Goal: Information Seeking & Learning: Compare options

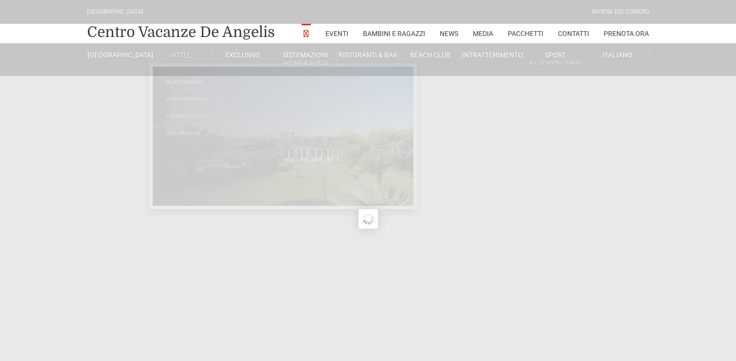
type input "[DATE]"
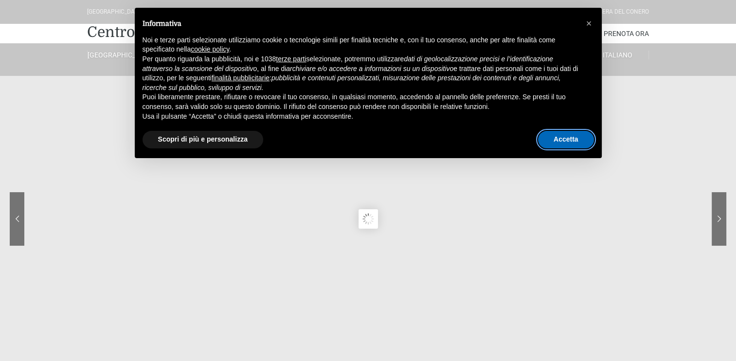
click at [564, 138] on button "Accetta" at bounding box center [566, 140] width 56 height 18
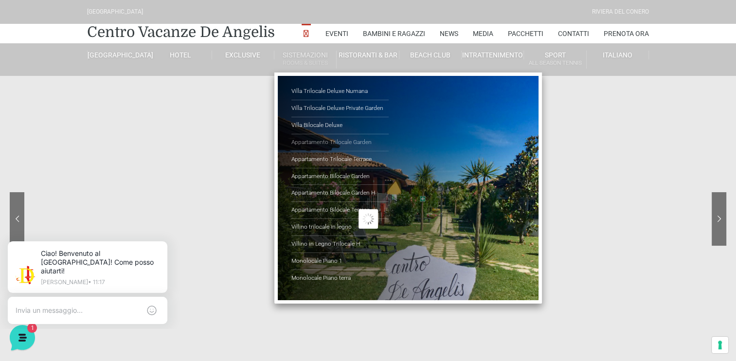
click at [326, 141] on link "Appartamento Trilocale Garden" at bounding box center [339, 142] width 97 height 17
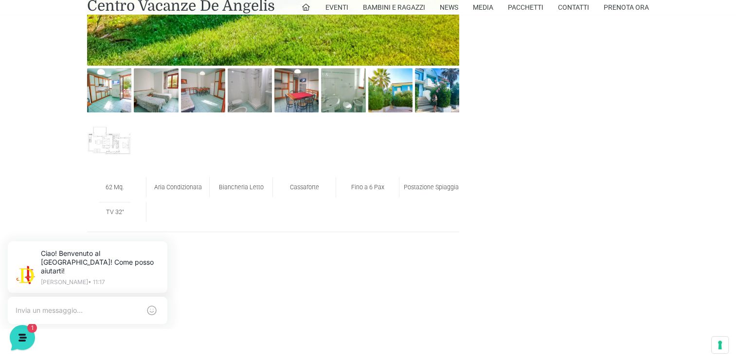
scroll to position [595, 0]
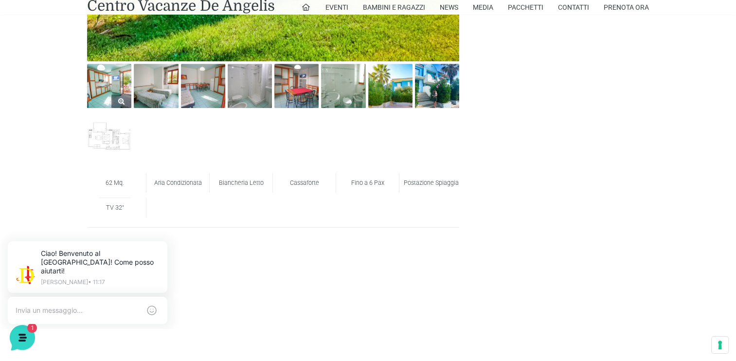
click at [109, 89] on img at bounding box center [109, 86] width 44 height 44
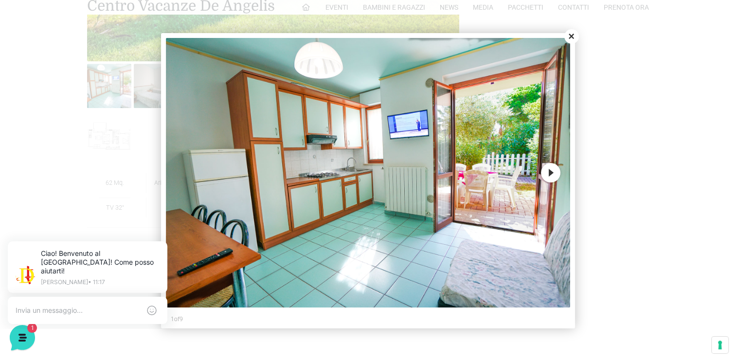
click at [551, 173] on button "Next" at bounding box center [550, 172] width 19 height 19
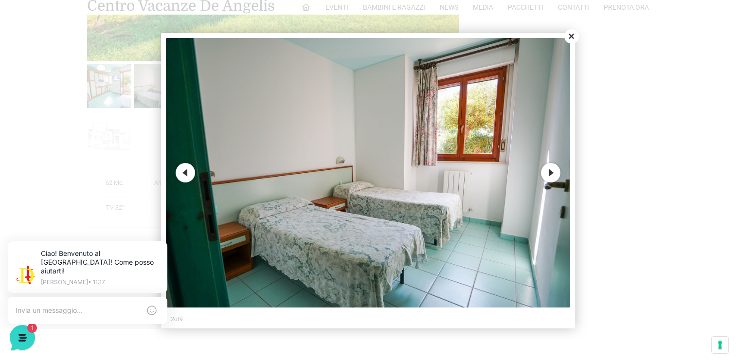
click at [552, 173] on button "Next" at bounding box center [550, 172] width 19 height 19
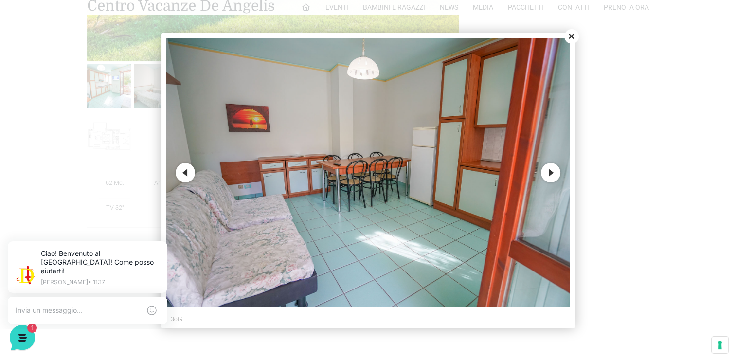
click at [552, 174] on button "Next" at bounding box center [550, 172] width 19 height 19
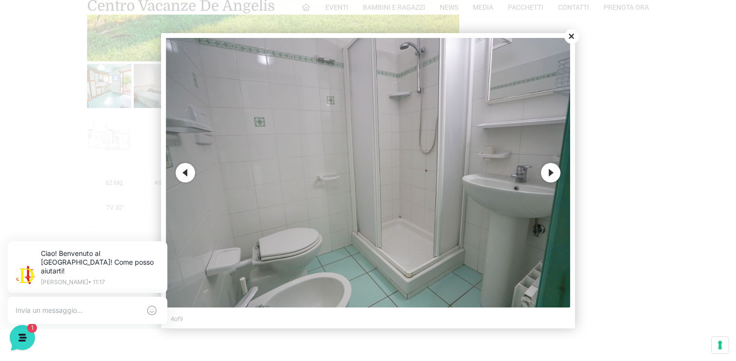
click at [548, 173] on button "Next" at bounding box center [550, 172] width 19 height 19
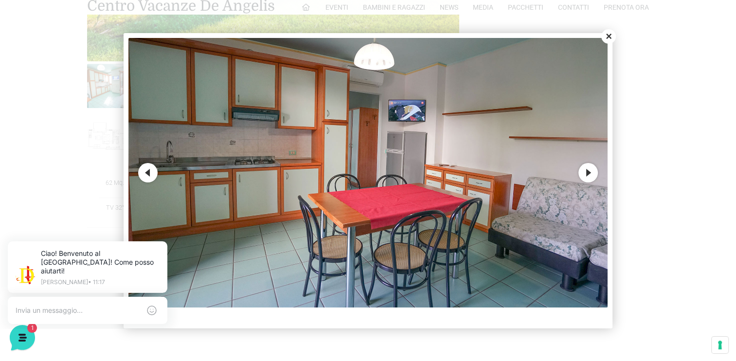
click at [587, 167] on button "Next" at bounding box center [587, 172] width 19 height 19
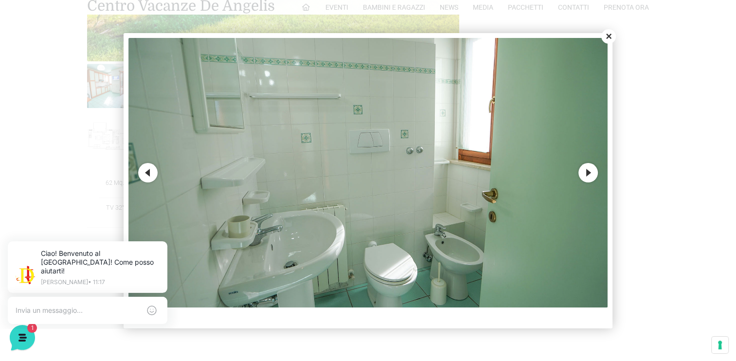
click at [587, 169] on button "Next" at bounding box center [587, 172] width 19 height 19
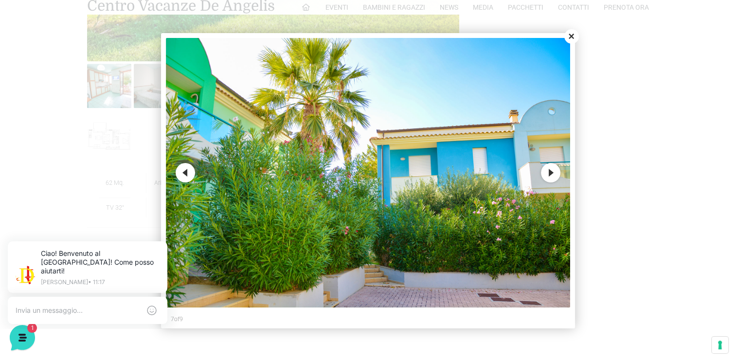
click at [549, 171] on button "Next" at bounding box center [550, 172] width 19 height 19
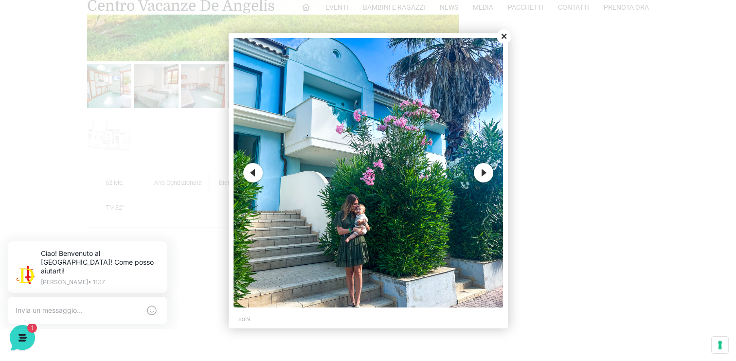
click at [476, 170] on button "Next" at bounding box center [483, 172] width 19 height 19
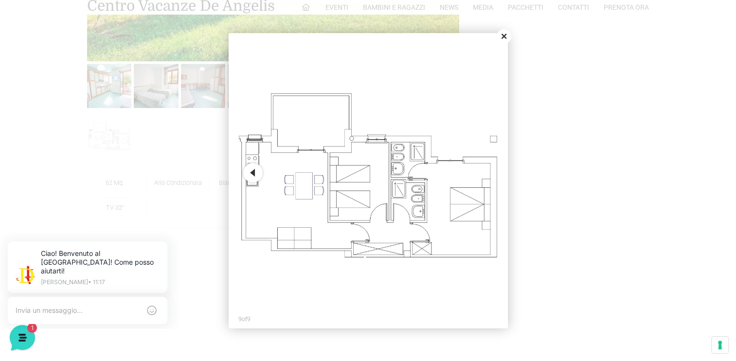
click at [502, 37] on button "Close" at bounding box center [504, 36] width 15 height 15
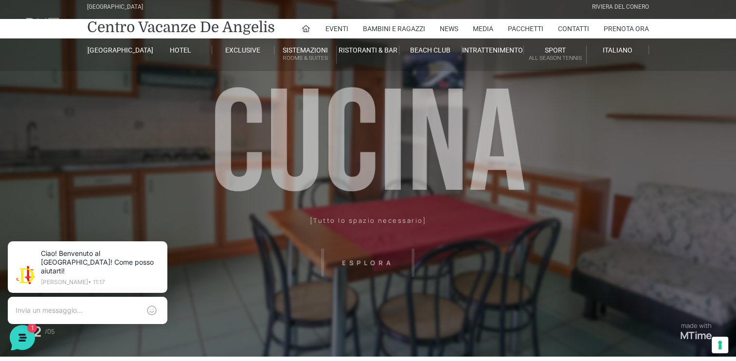
scroll to position [0, 0]
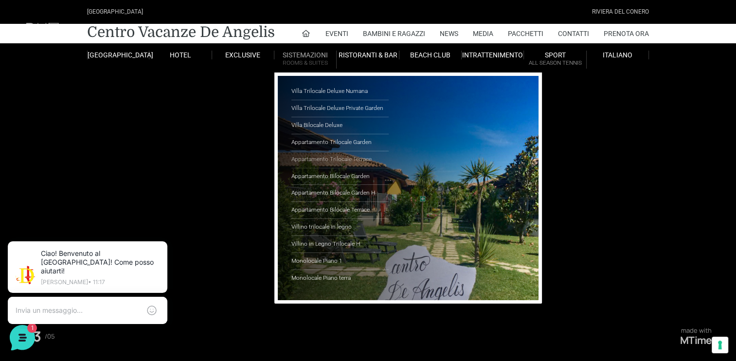
click at [322, 161] on link "Appartamento Trilocale Terrace" at bounding box center [339, 159] width 97 height 17
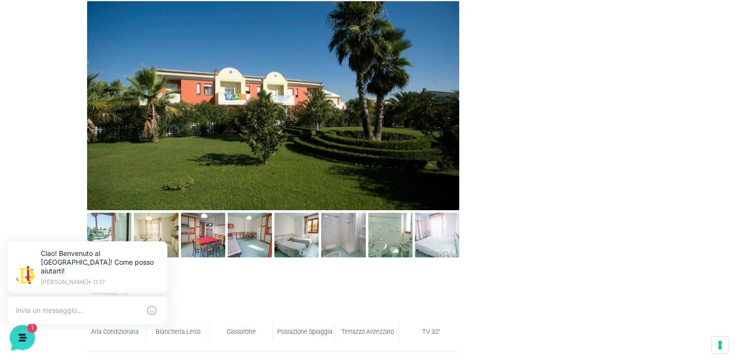
scroll to position [487, 0]
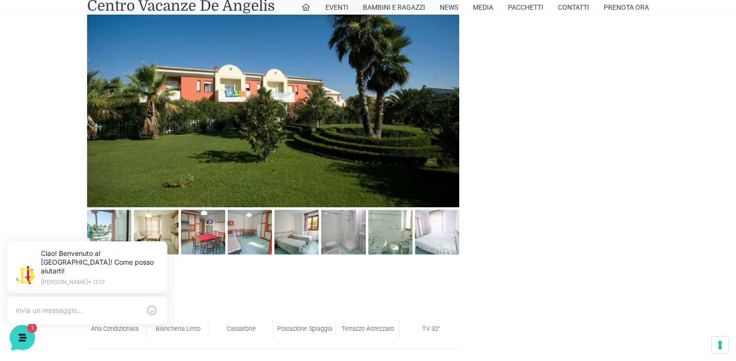
click at [103, 223] on img at bounding box center [109, 232] width 44 height 44
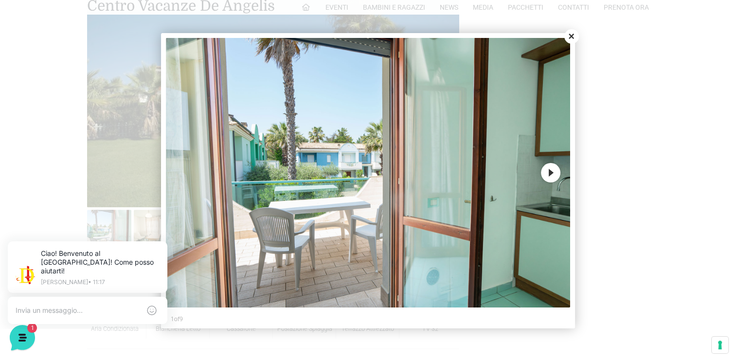
click at [549, 167] on button "Next" at bounding box center [550, 172] width 19 height 19
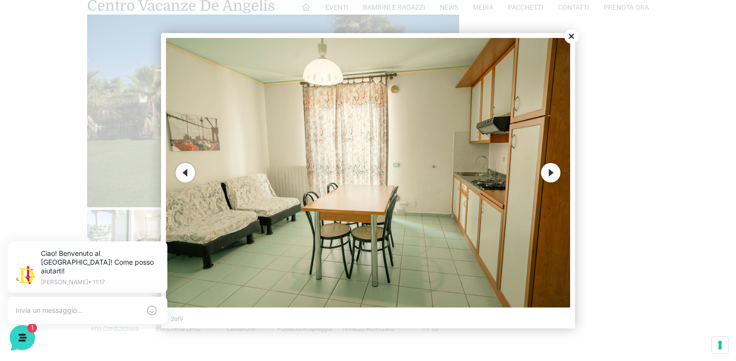
click at [556, 173] on button "Next" at bounding box center [550, 172] width 19 height 19
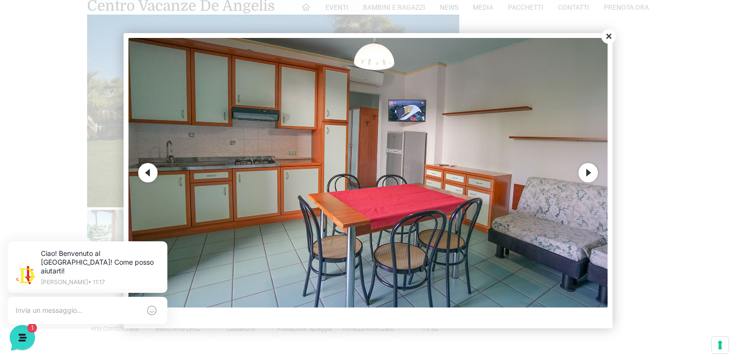
click at [594, 170] on button "Next" at bounding box center [587, 172] width 19 height 19
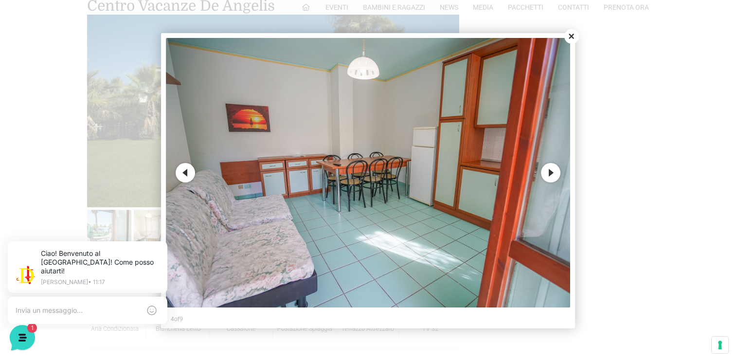
click at [551, 173] on button "Next" at bounding box center [550, 172] width 19 height 19
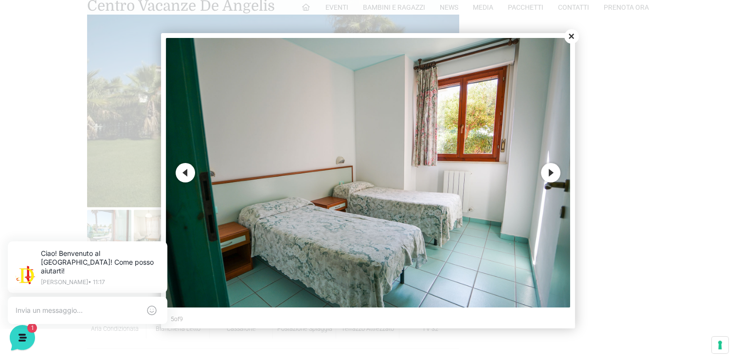
click at [551, 173] on button "Next" at bounding box center [550, 172] width 19 height 19
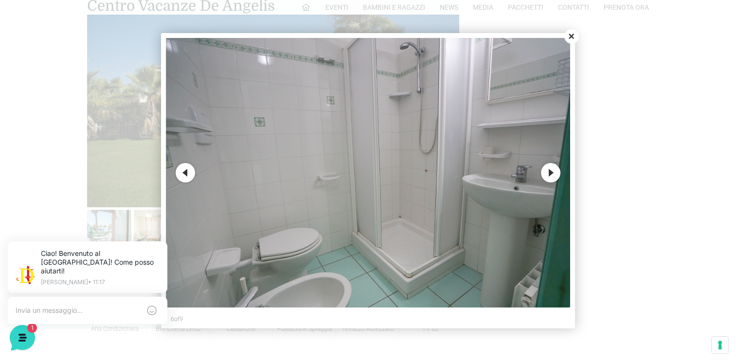
click at [551, 173] on button "Next" at bounding box center [550, 172] width 19 height 19
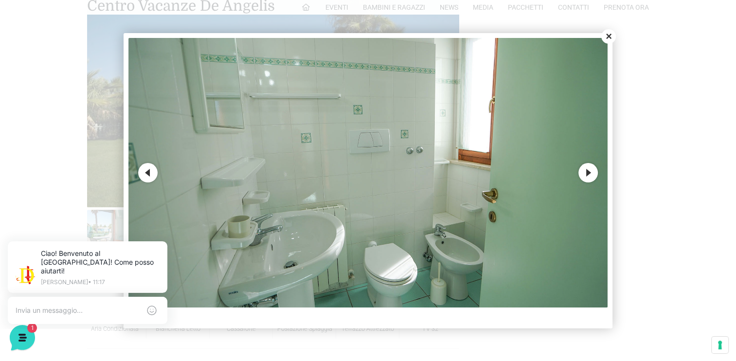
click at [586, 170] on button "Next" at bounding box center [587, 172] width 19 height 19
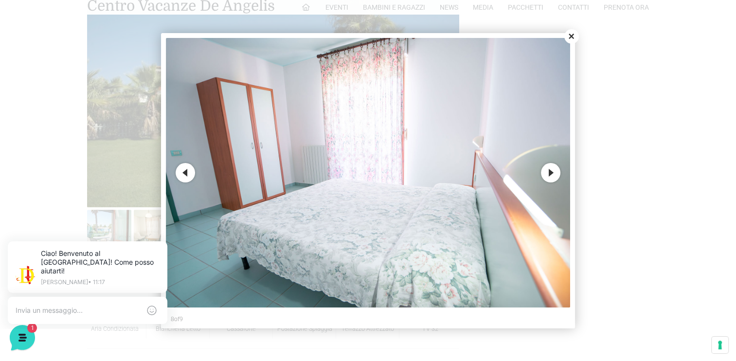
click at [556, 170] on button "Next" at bounding box center [550, 172] width 19 height 19
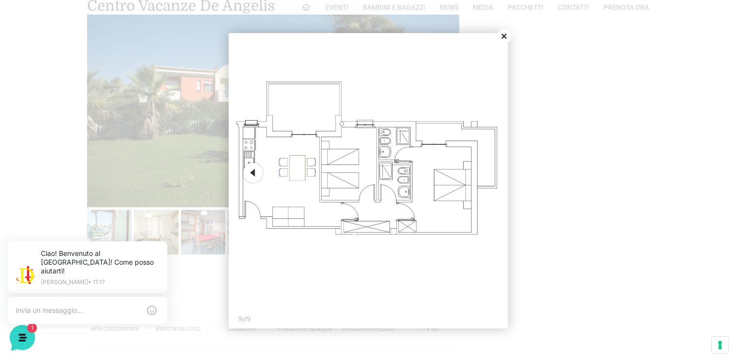
click at [503, 36] on button "Close" at bounding box center [504, 36] width 15 height 15
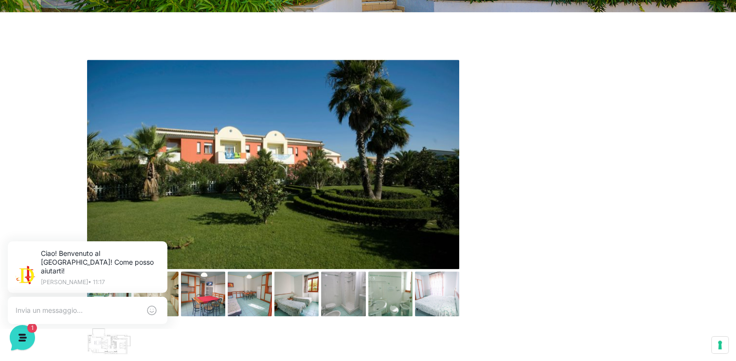
scroll to position [433, 0]
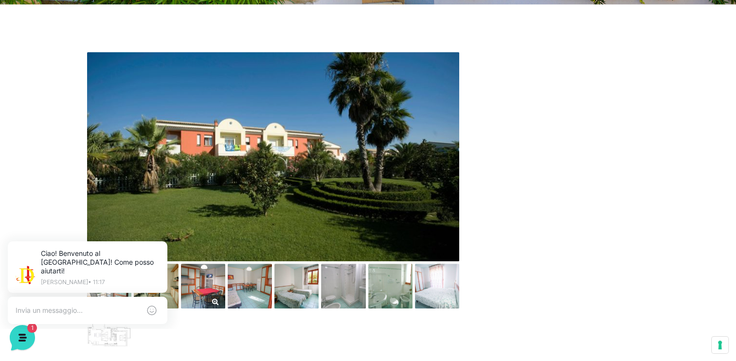
click at [210, 287] on img at bounding box center [203, 286] width 44 height 44
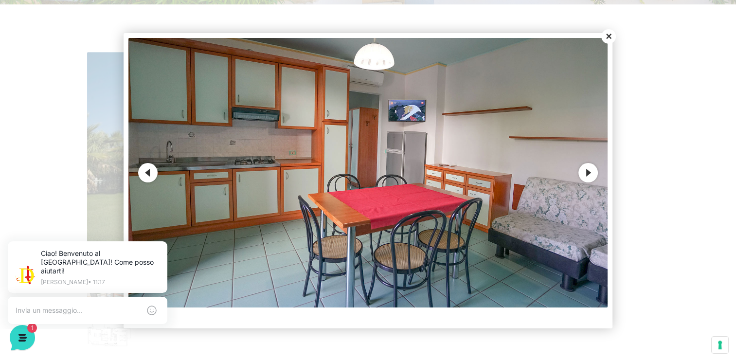
click at [584, 166] on button "Next" at bounding box center [587, 172] width 19 height 19
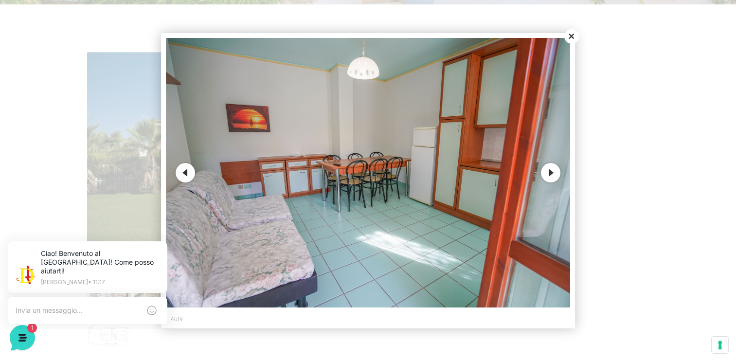
click at [552, 171] on button "Next" at bounding box center [550, 172] width 19 height 19
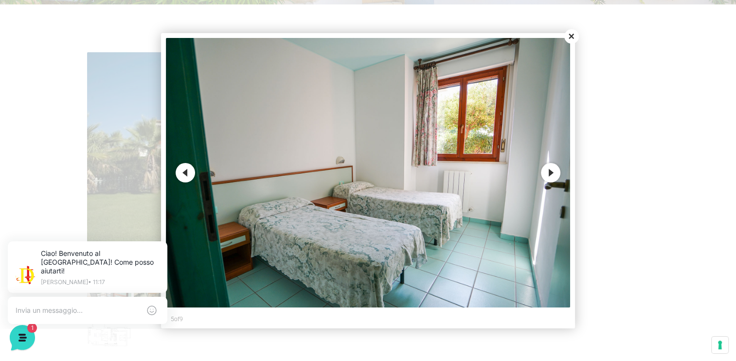
click at [552, 170] on button "Next" at bounding box center [550, 172] width 19 height 19
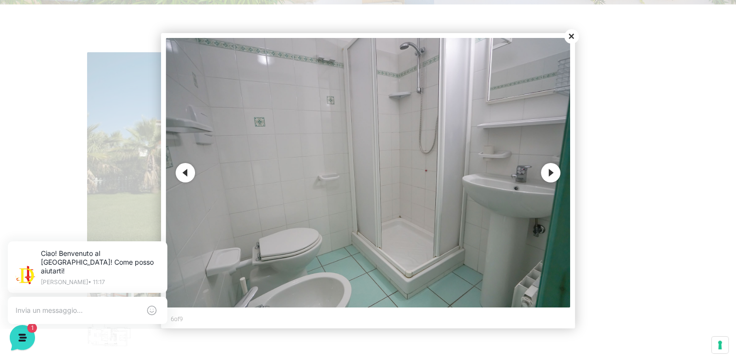
click at [555, 178] on button "Next" at bounding box center [550, 172] width 19 height 19
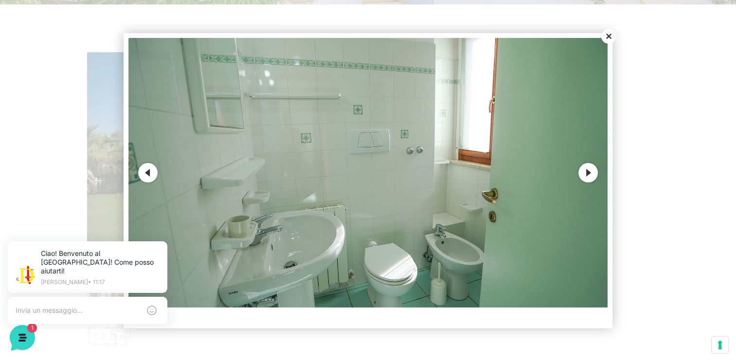
click at [589, 166] on button "Next" at bounding box center [587, 172] width 19 height 19
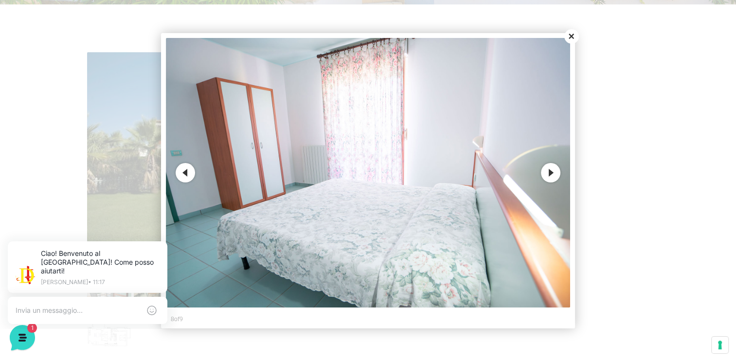
click at [553, 172] on button "Next" at bounding box center [550, 172] width 19 height 19
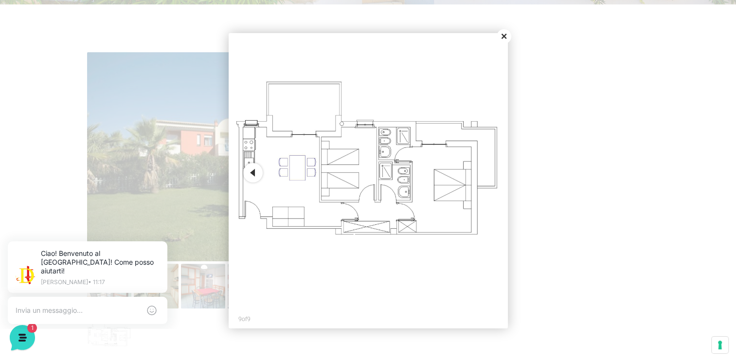
click at [507, 35] on button "Close" at bounding box center [504, 36] width 15 height 15
